Goal: Task Accomplishment & Management: Complete application form

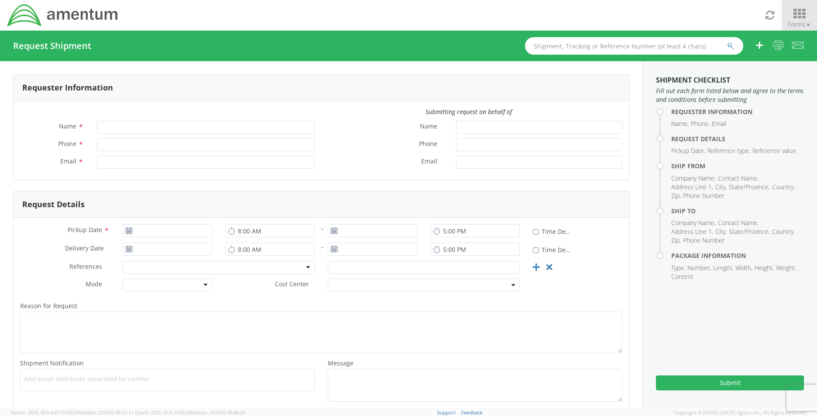
click at [802, 20] on span "Forms ▼" at bounding box center [799, 24] width 23 height 8
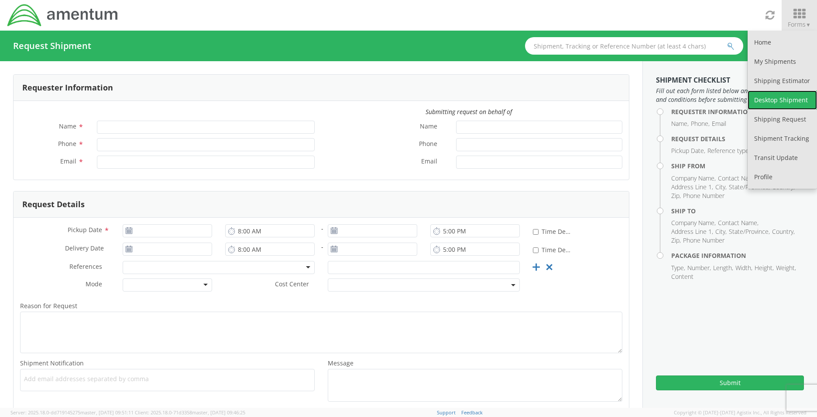
click at [779, 107] on link "Desktop Shipment" at bounding box center [782, 99] width 69 height 19
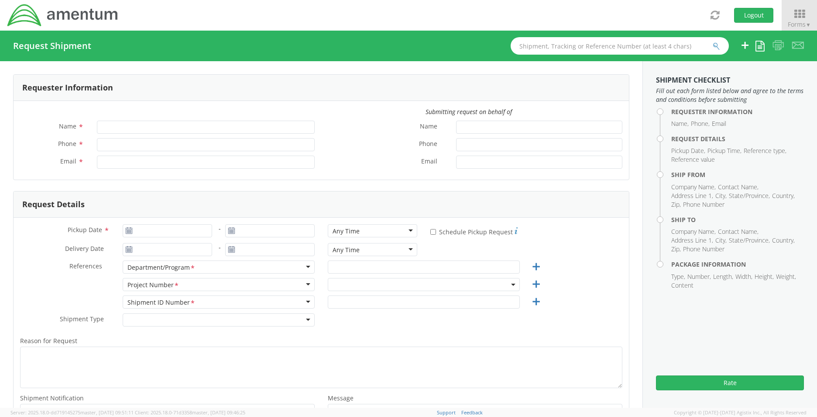
type input "Stacie Usry"
type input "803-502-9310"
type input "stacie.usry@amentum.com"
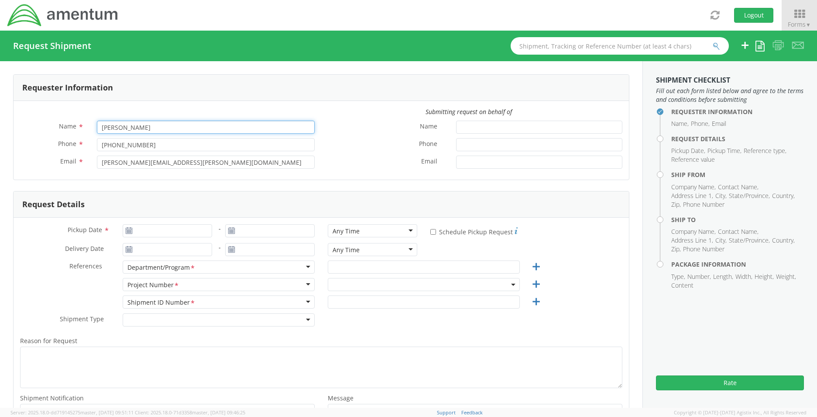
click at [138, 128] on input "Stacie Usry" at bounding box center [206, 127] width 218 height 13
select select "OVHD.101000.00000"
click at [146, 236] on input "Pickup Date *" at bounding box center [168, 230] width 90 height 13
type input "09/11/2025"
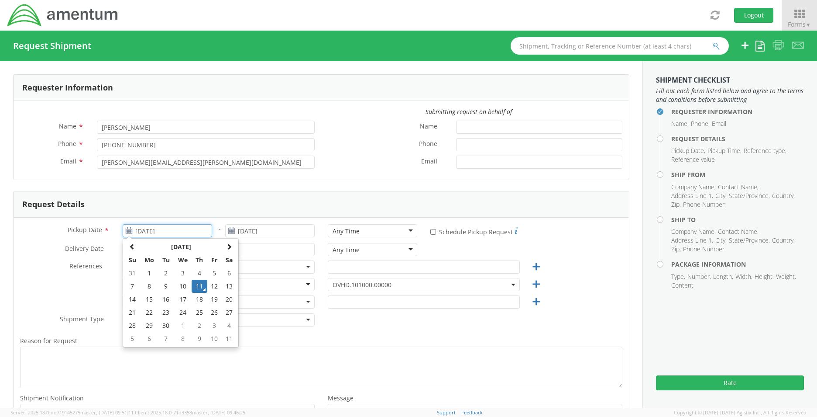
click at [194, 289] on td "11" at bounding box center [199, 285] width 15 height 13
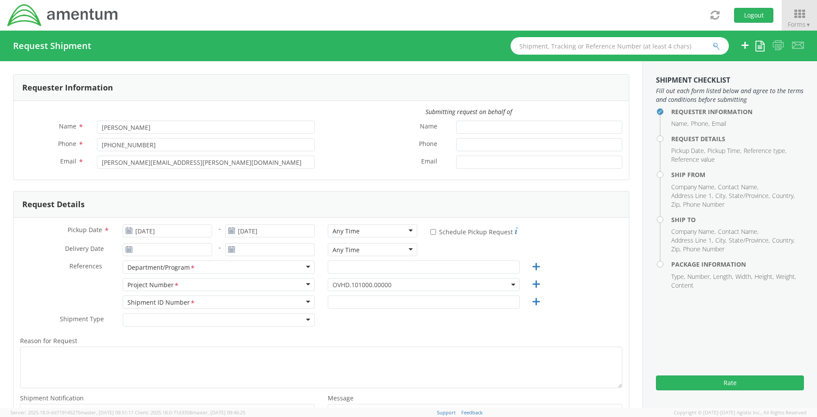
click at [395, 232] on div "Any Time" at bounding box center [373, 230] width 90 height 13
click at [431, 229] on input "* Schedule Pickup Request" at bounding box center [434, 232] width 6 height 6
checkbox input "true"
click at [183, 246] on input "Delivery Date *" at bounding box center [168, 249] width 90 height 13
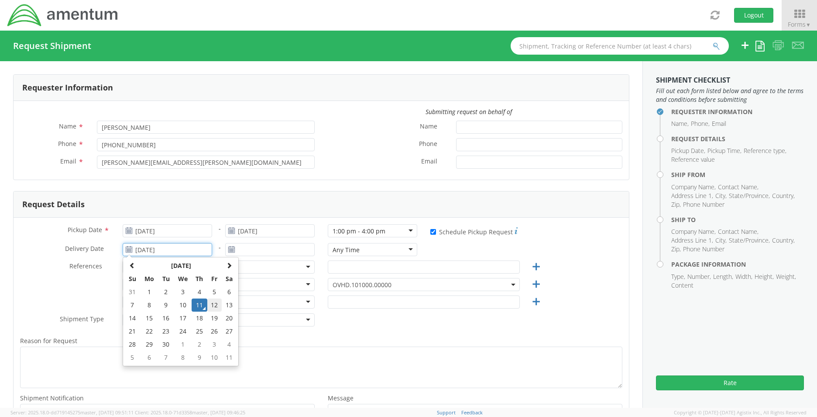
click at [210, 305] on td "12" at bounding box center [214, 304] width 15 height 13
type input "09/12/2025"
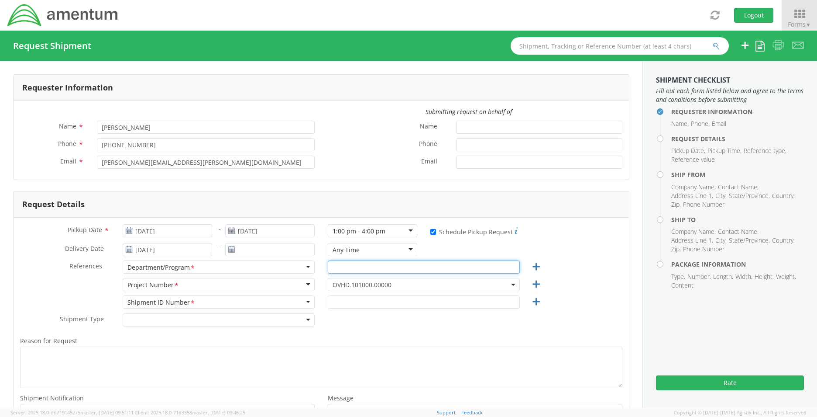
click at [377, 272] on input "text" at bounding box center [424, 266] width 192 height 13
type input "E&S"
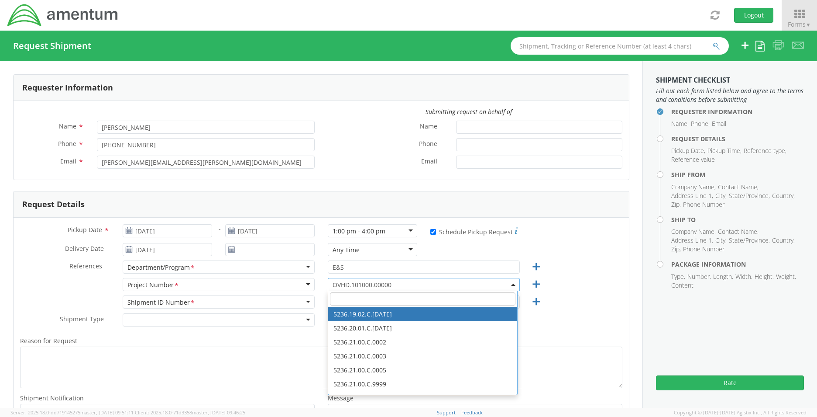
click at [371, 293] on input "search" at bounding box center [423, 298] width 186 height 13
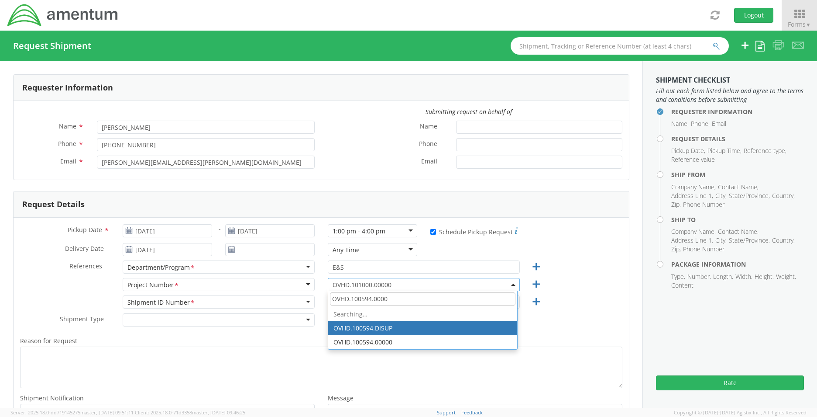
type input "OVHD.100594.00000"
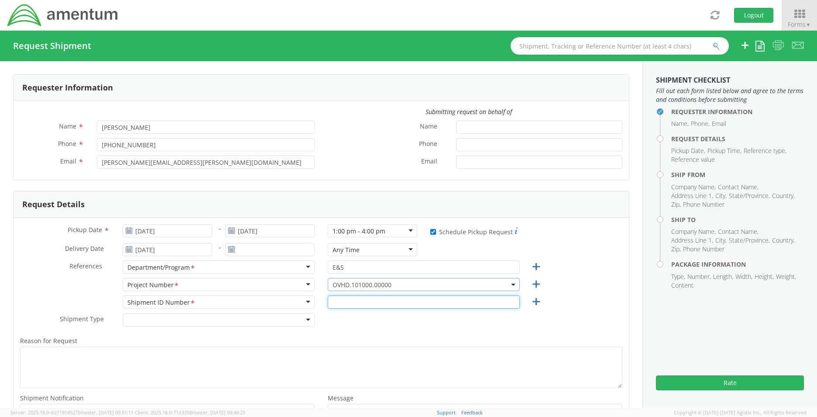
click at [347, 304] on input "text" at bounding box center [424, 301] width 192 height 13
type input "1"
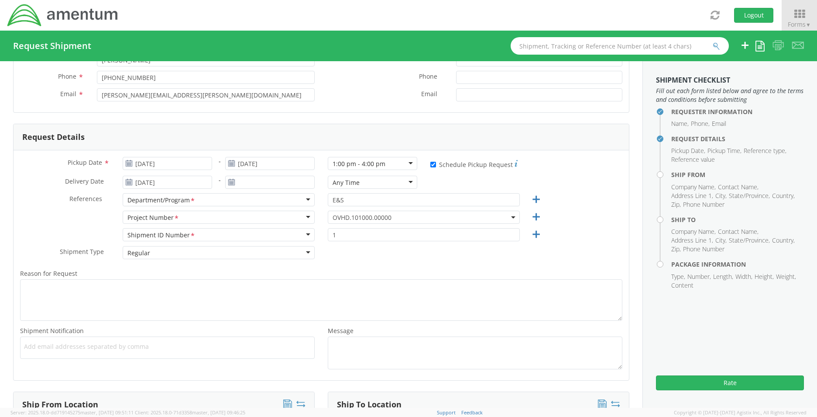
scroll to position [87, 0]
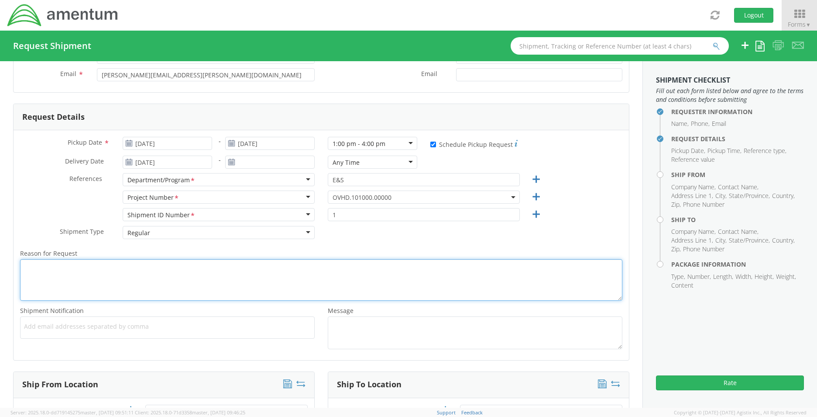
click at [186, 279] on textarea "Reason for Request *" at bounding box center [321, 279] width 603 height 41
type textarea "E"
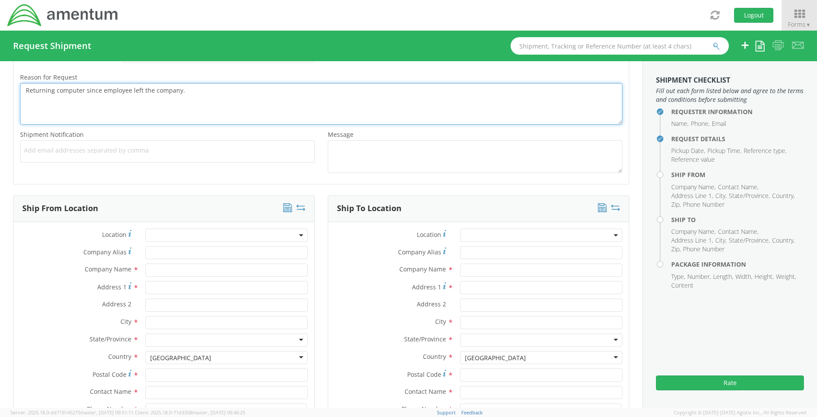
scroll to position [306, 0]
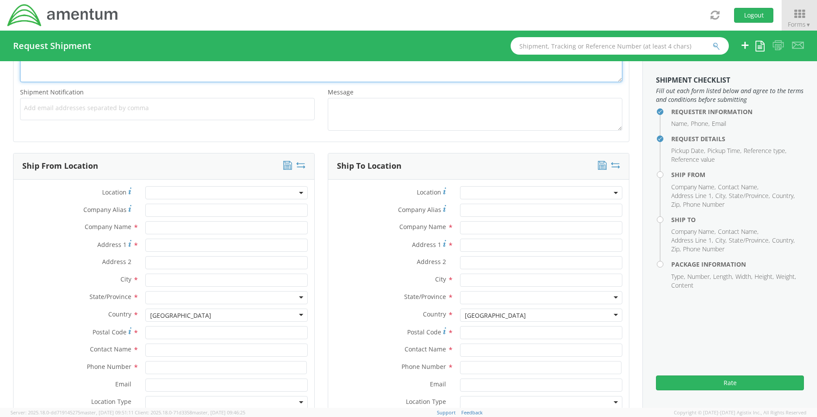
type textarea "Returning computer since employee left the company."
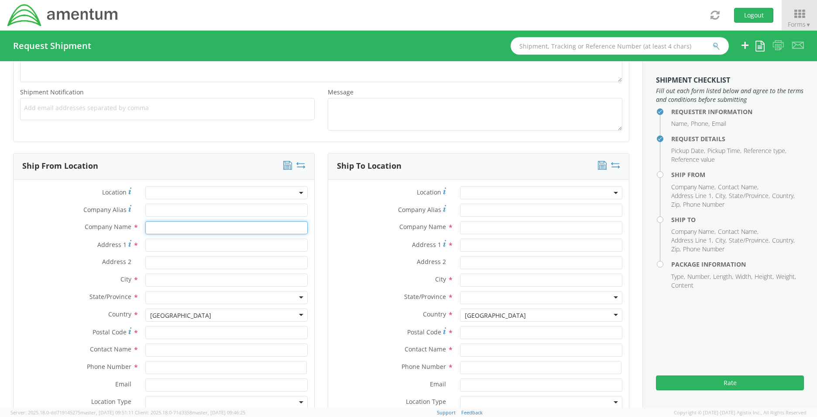
click at [159, 230] on input "text" at bounding box center [226, 227] width 162 height 13
type input "Amentum"
type input "106 Newberry Street, SW"
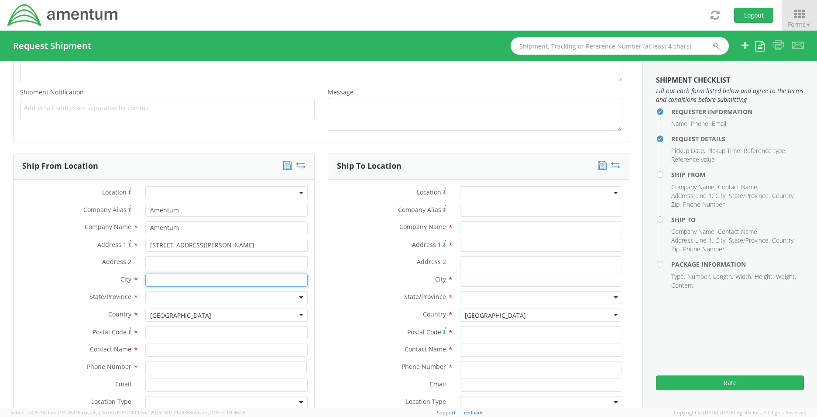
type input "AIKEN"
type input "29801"
type input "Stacie D Usry"
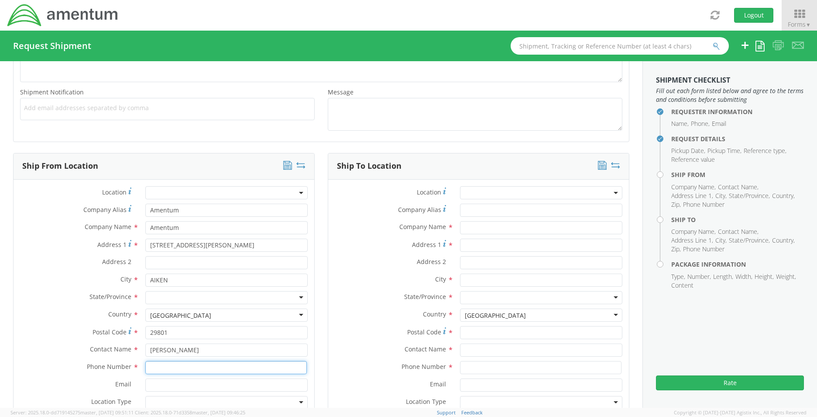
type input "8392730660"
type input "stacie.usry@amentum.com"
type input "Amentum"
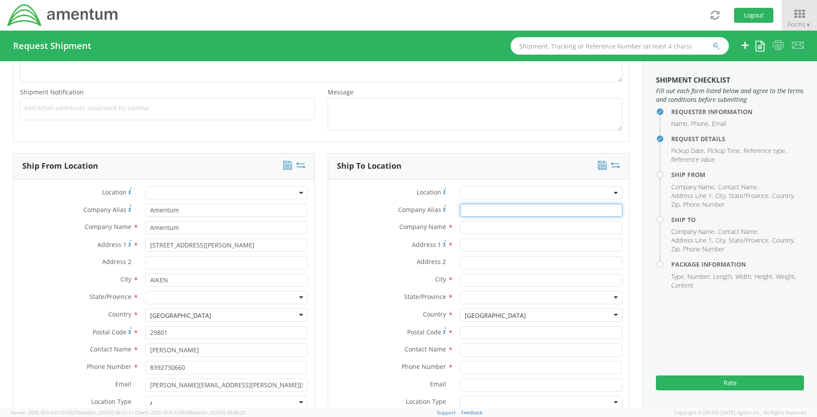
type input "Amentum"
type input "106 Newberry Street, SW"
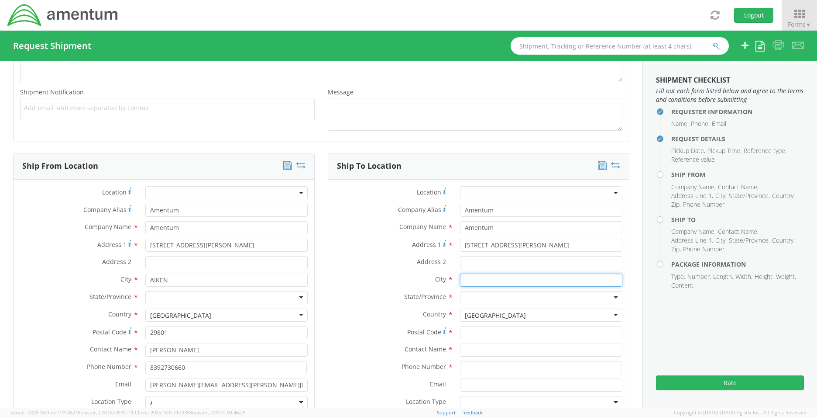
type input "AIKEN"
type input "29801"
type input "Stacie D Usry"
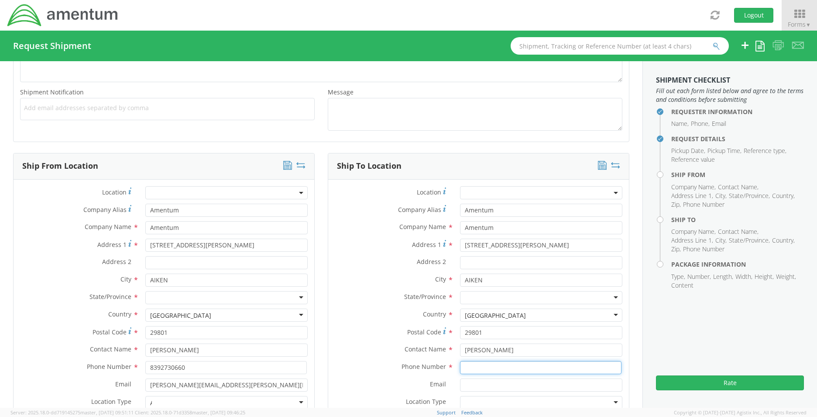
type input "8392730660"
type input "stacie.usry@amentum.com"
type input "Amentum"
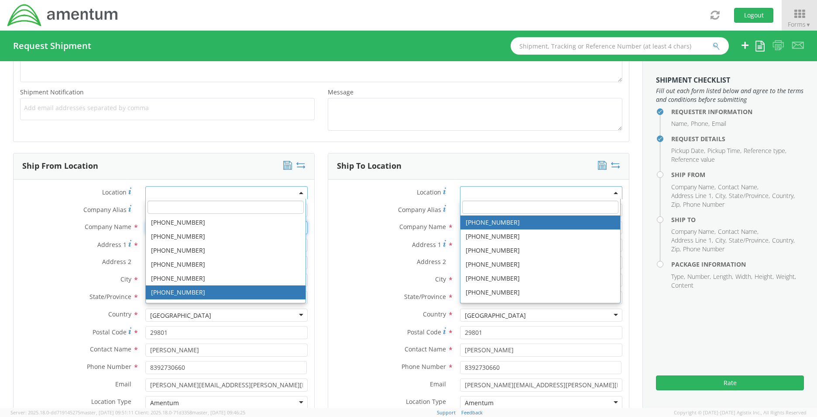
scroll to position [0, 0]
type input "United States"
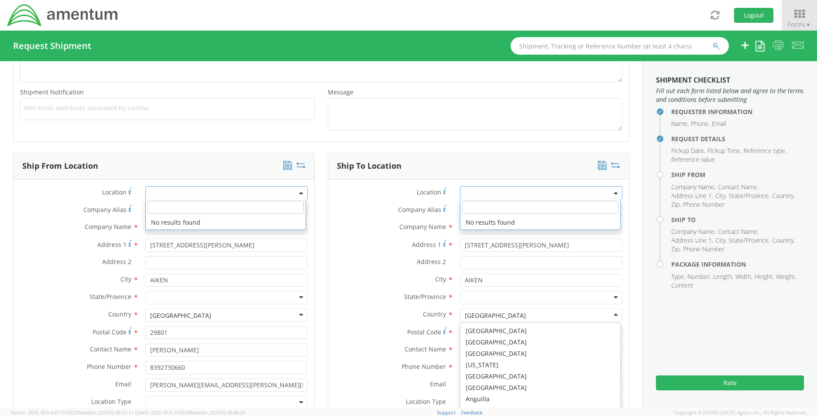
click at [344, 279] on label "City *" at bounding box center [390, 278] width 125 height 11
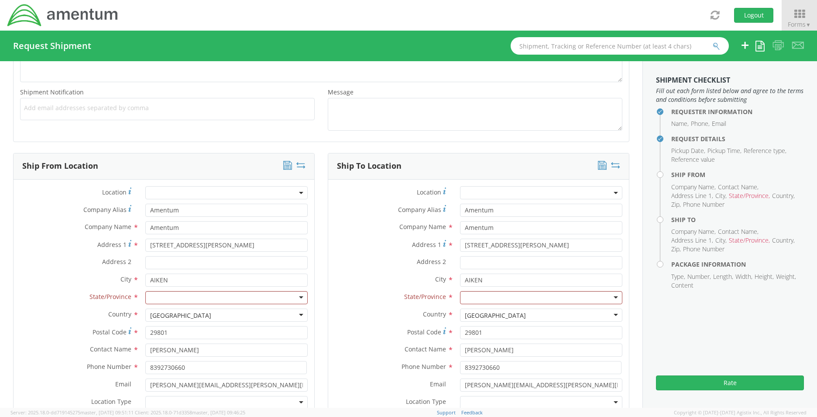
click at [239, 293] on div at bounding box center [226, 297] width 162 height 13
type input "sout"
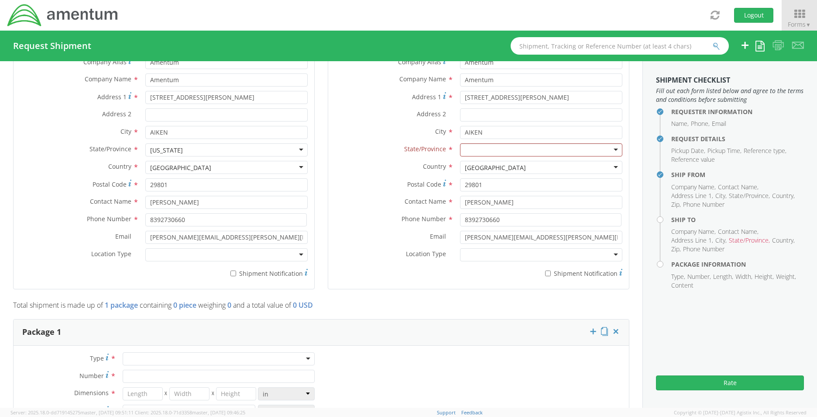
scroll to position [480, 0]
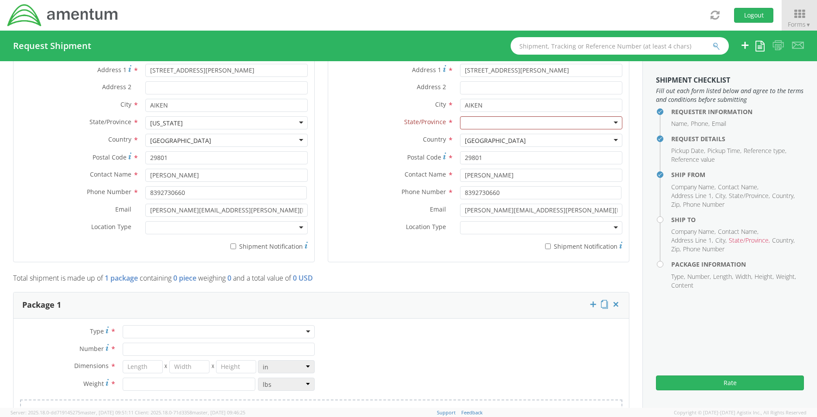
click at [187, 223] on div at bounding box center [226, 227] width 162 height 13
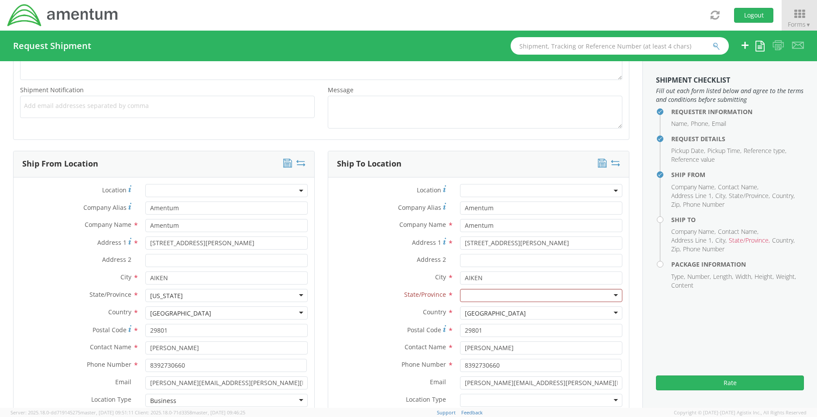
scroll to position [306, 0]
click at [810, 8] on icon at bounding box center [799, 14] width 41 height 12
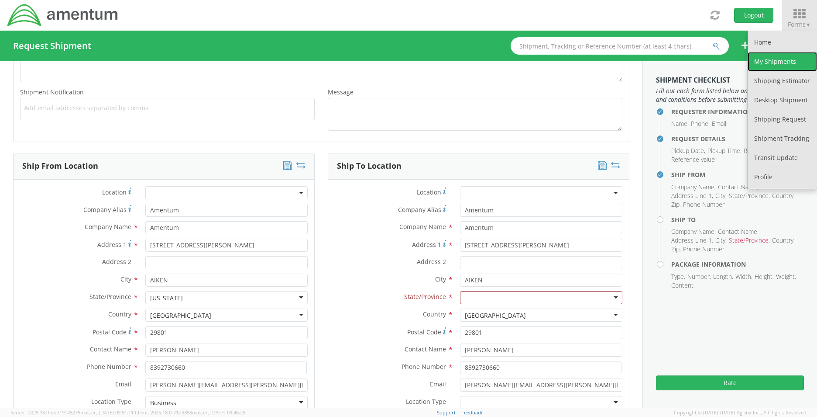
click at [767, 68] on link "My Shipments" at bounding box center [782, 61] width 69 height 19
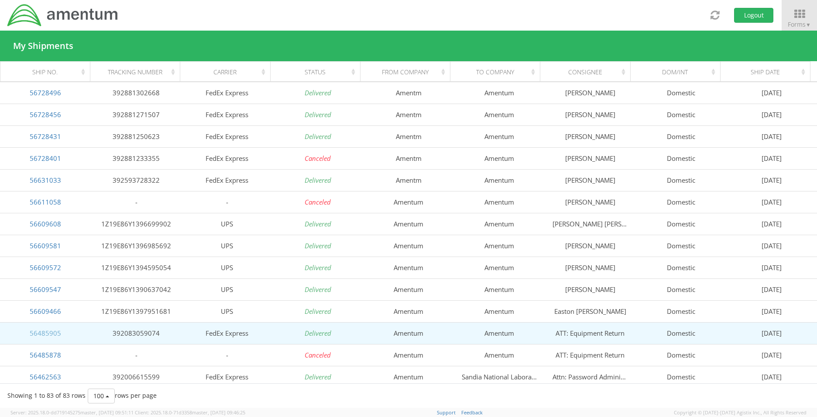
click at [52, 331] on link "56485905" at bounding box center [45, 332] width 31 height 9
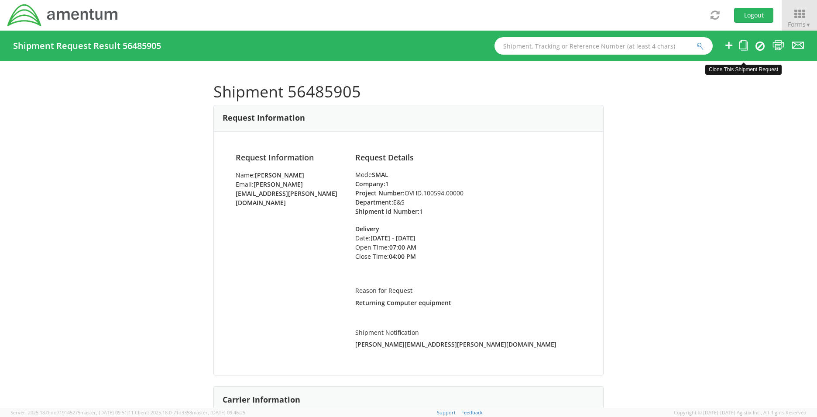
click at [746, 50] on icon at bounding box center [744, 45] width 8 height 11
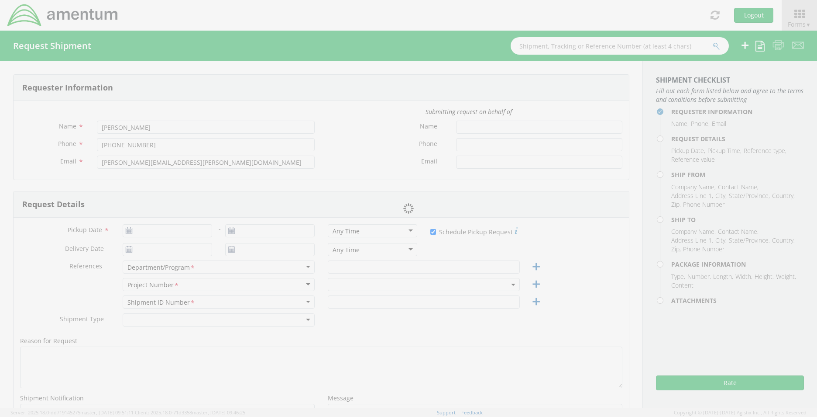
type input "08/13/2025"
checkbox input "true"
type input "08/15/2025"
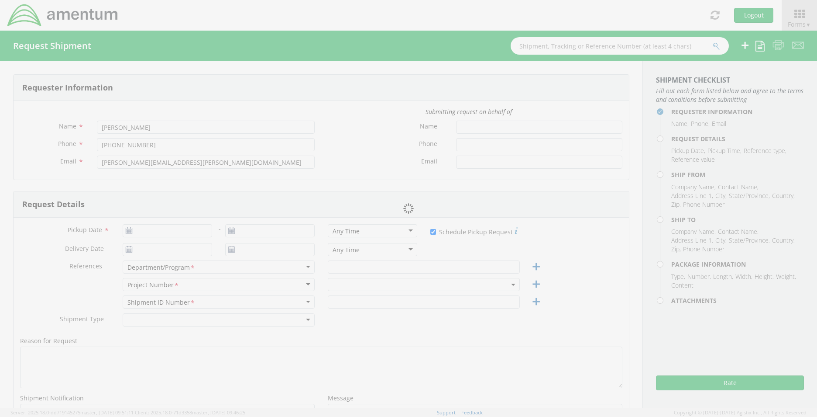
type input "E&S"
type input "1"
type textarea "Returning Computer equipment"
select select
type input "Amentum"
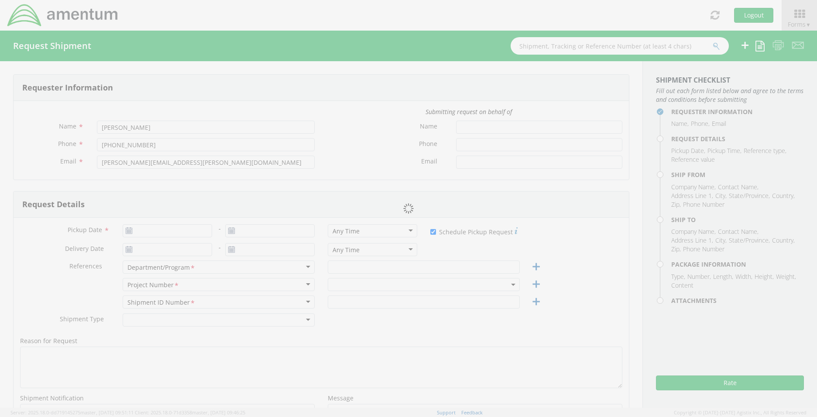
type input "Amentum"
type input "106 Newberry Street, SW"
type input "Aiken"
type input "29801"
type input "Stacie Usry"
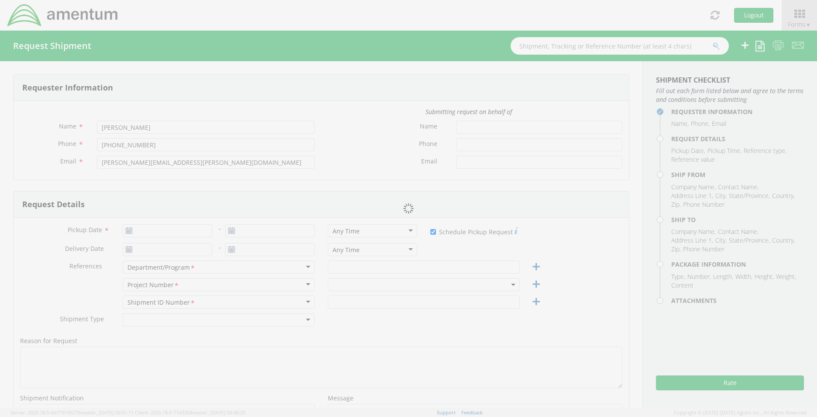
type input "803-226-2193"
type input "stacie.usry@amentum.com"
select select
type input "Amentum"
type input "13500 Heritage Parkway"
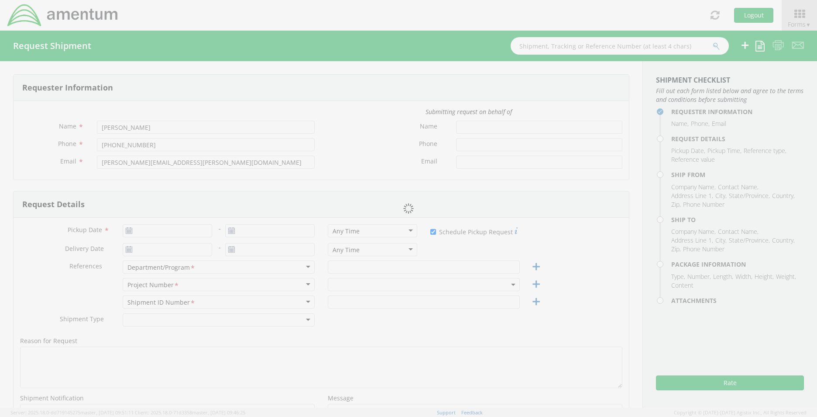
type input "Fort Worth"
type input "76177"
type input "ATT: Equipment Return"
type input "839-273-0660"
type input "stacie.usry@amentum.com"
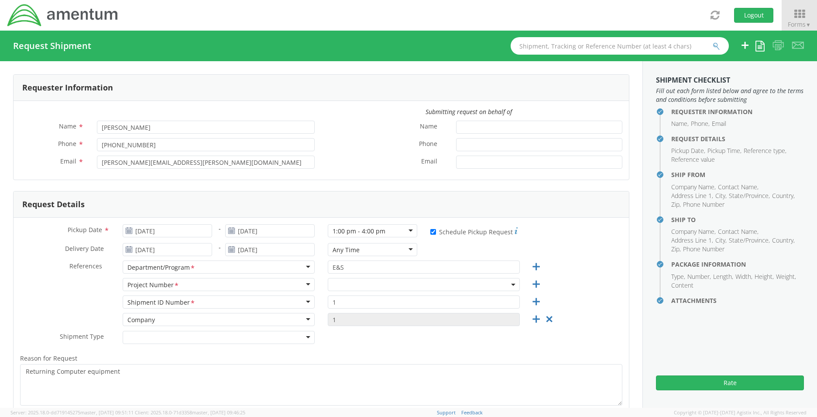
select select "OVHD.100594.00000"
click at [168, 233] on input "08/13/2025" at bounding box center [168, 230] width 90 height 13
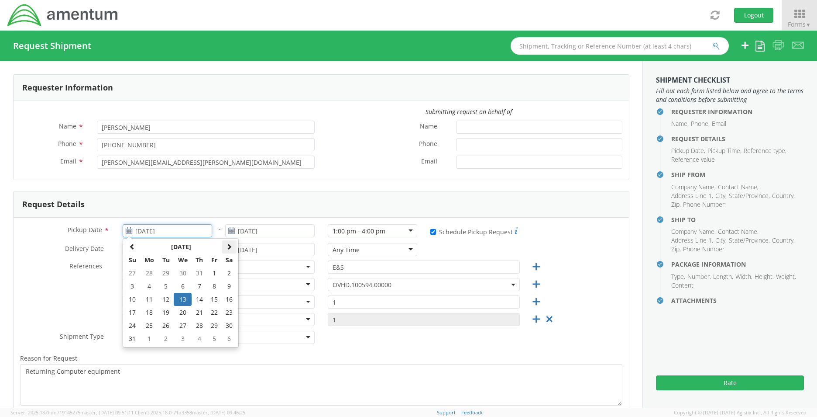
click at [230, 245] on span at bounding box center [229, 246] width 6 height 6
click at [198, 287] on td "11" at bounding box center [199, 285] width 15 height 13
type input "09/11/2025"
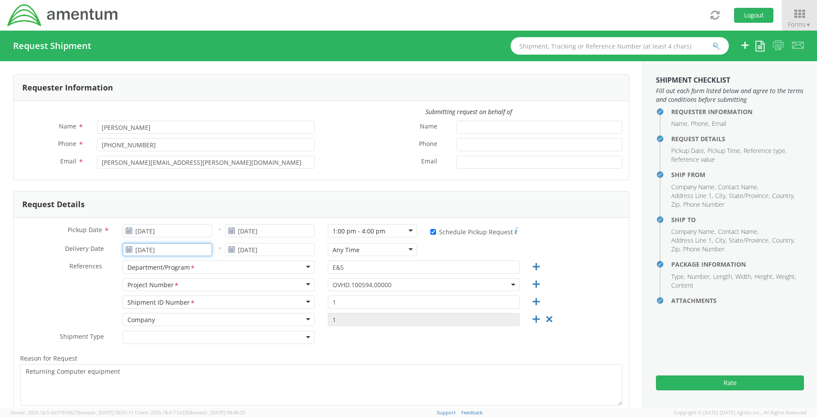
click at [190, 253] on input "08/15/2025" at bounding box center [168, 249] width 90 height 13
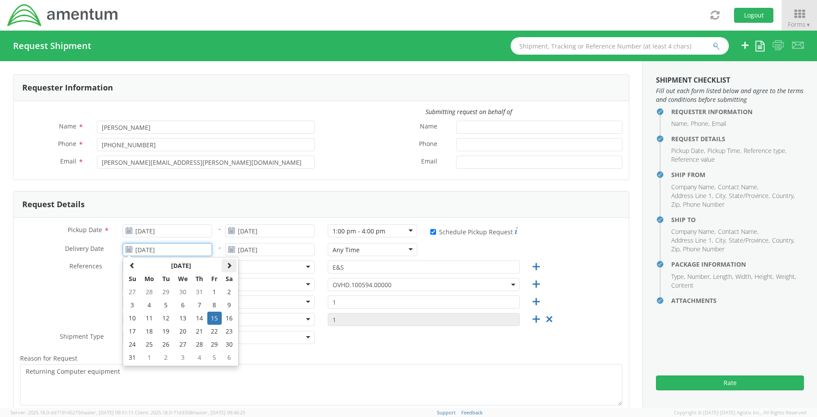
click at [232, 262] on th at bounding box center [229, 265] width 15 height 13
click at [148, 318] on td "15" at bounding box center [149, 317] width 18 height 13
type input "09/15/2025"
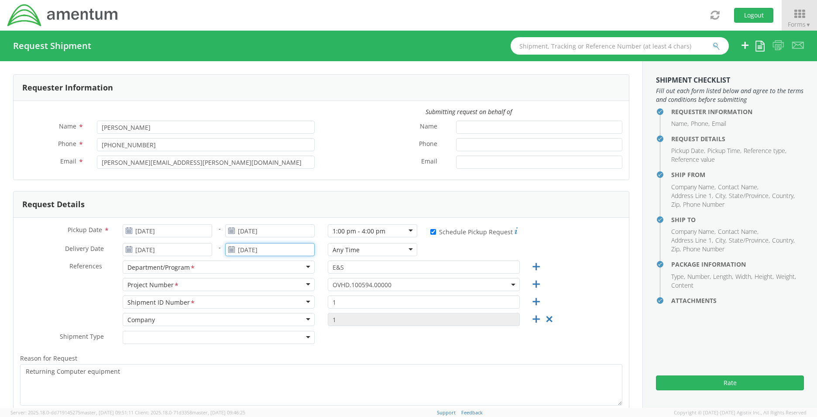
click at [302, 248] on input "08/15/2025" at bounding box center [270, 249] width 90 height 13
click at [331, 263] on span at bounding box center [332, 265] width 6 height 6
click at [247, 316] on td "15" at bounding box center [252, 317] width 18 height 13
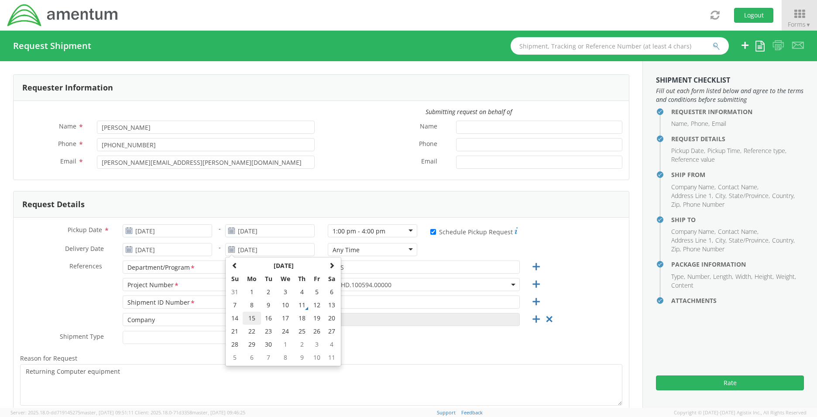
type input "09/15/2025"
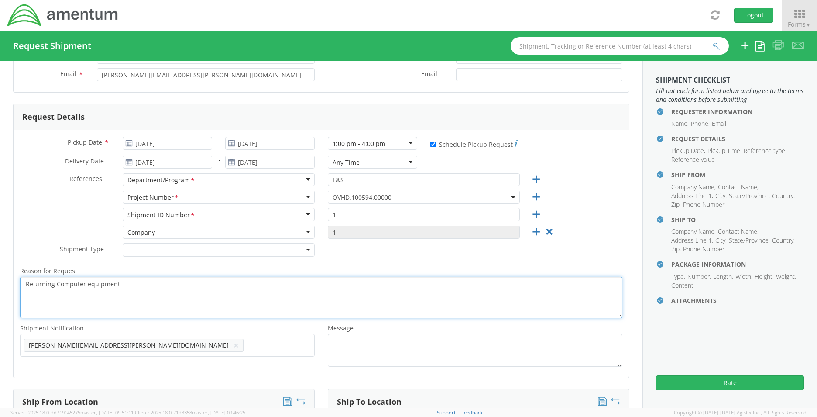
click at [138, 288] on textarea "Returning Computer equipment" at bounding box center [321, 296] width 603 height 41
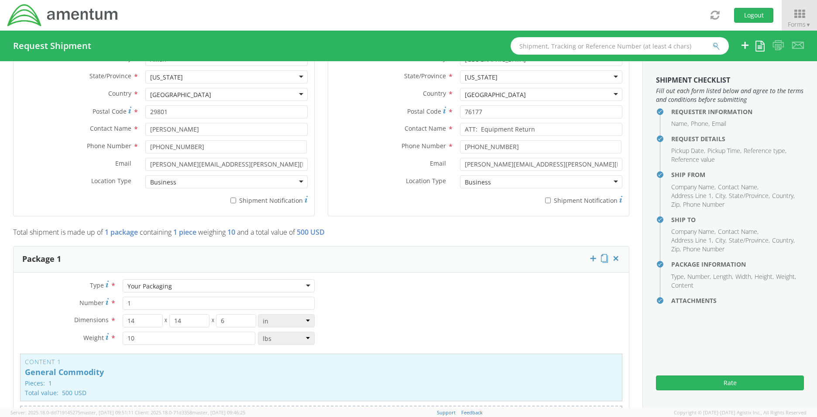
scroll to position [536, 0]
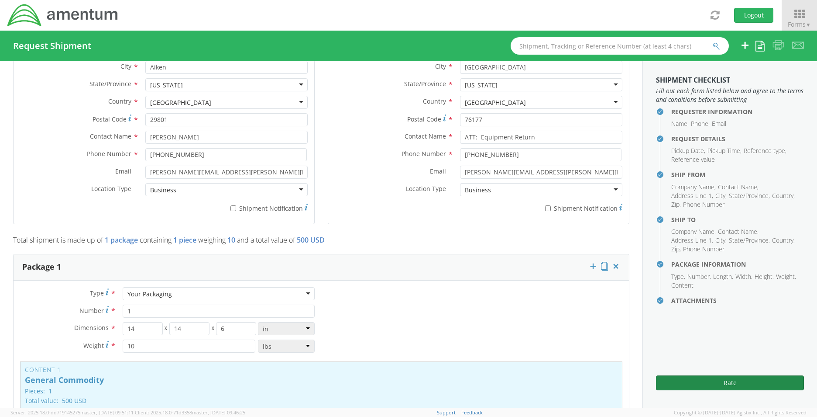
type textarea "Returning Computer equipment for employee left the company."
click at [726, 382] on button "Rate" at bounding box center [730, 382] width 148 height 15
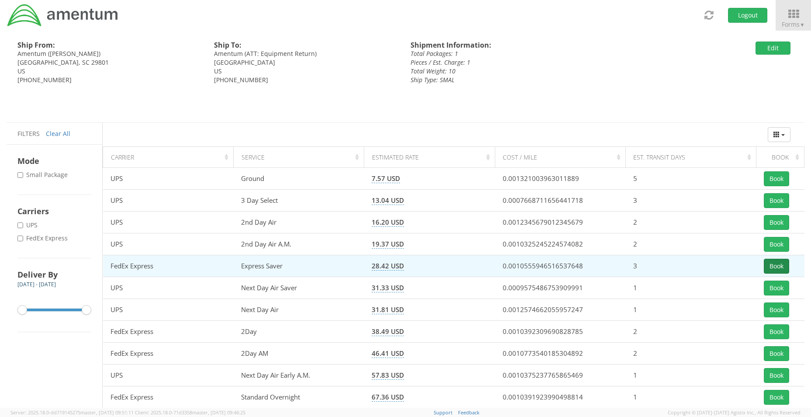
click at [772, 265] on button "Book" at bounding box center [776, 265] width 25 height 15
